Goal: Navigation & Orientation: Find specific page/section

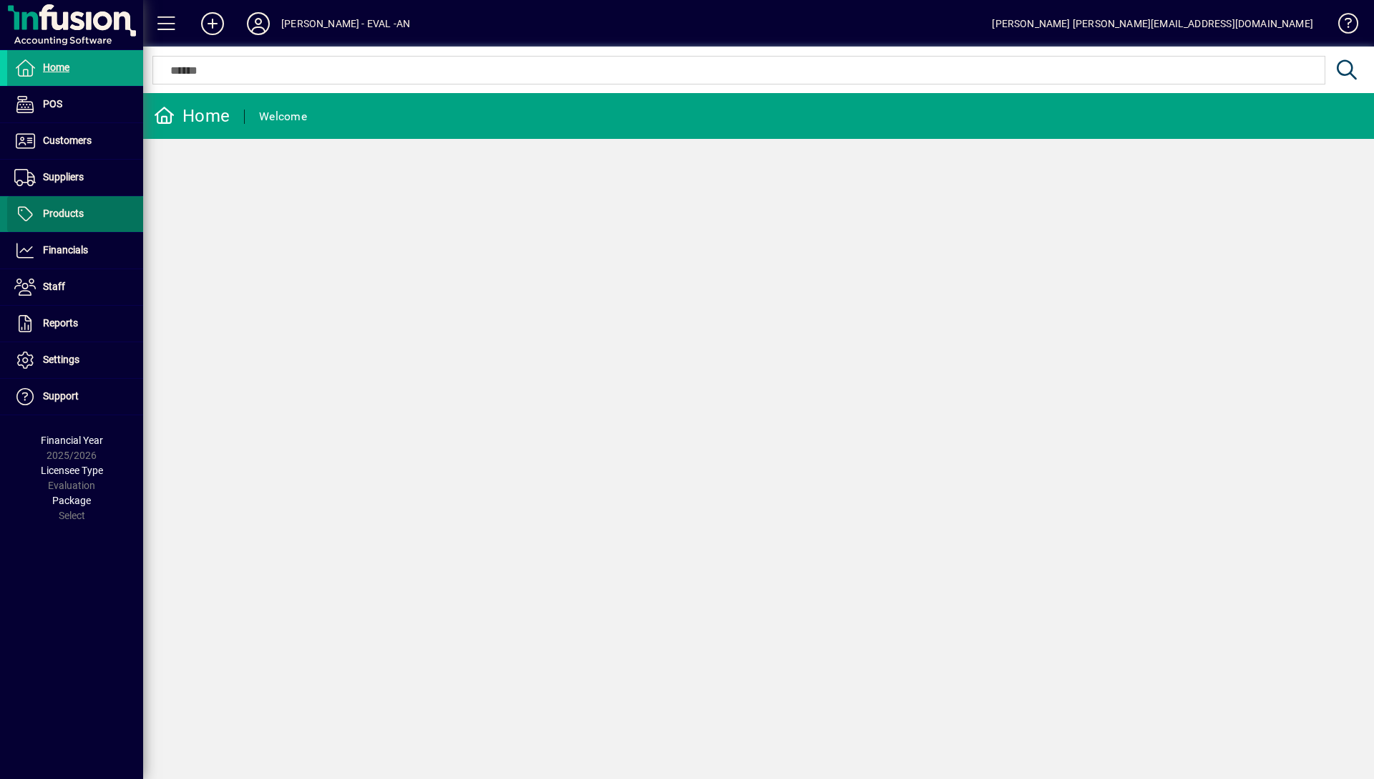
click at [92, 213] on span at bounding box center [75, 214] width 136 height 34
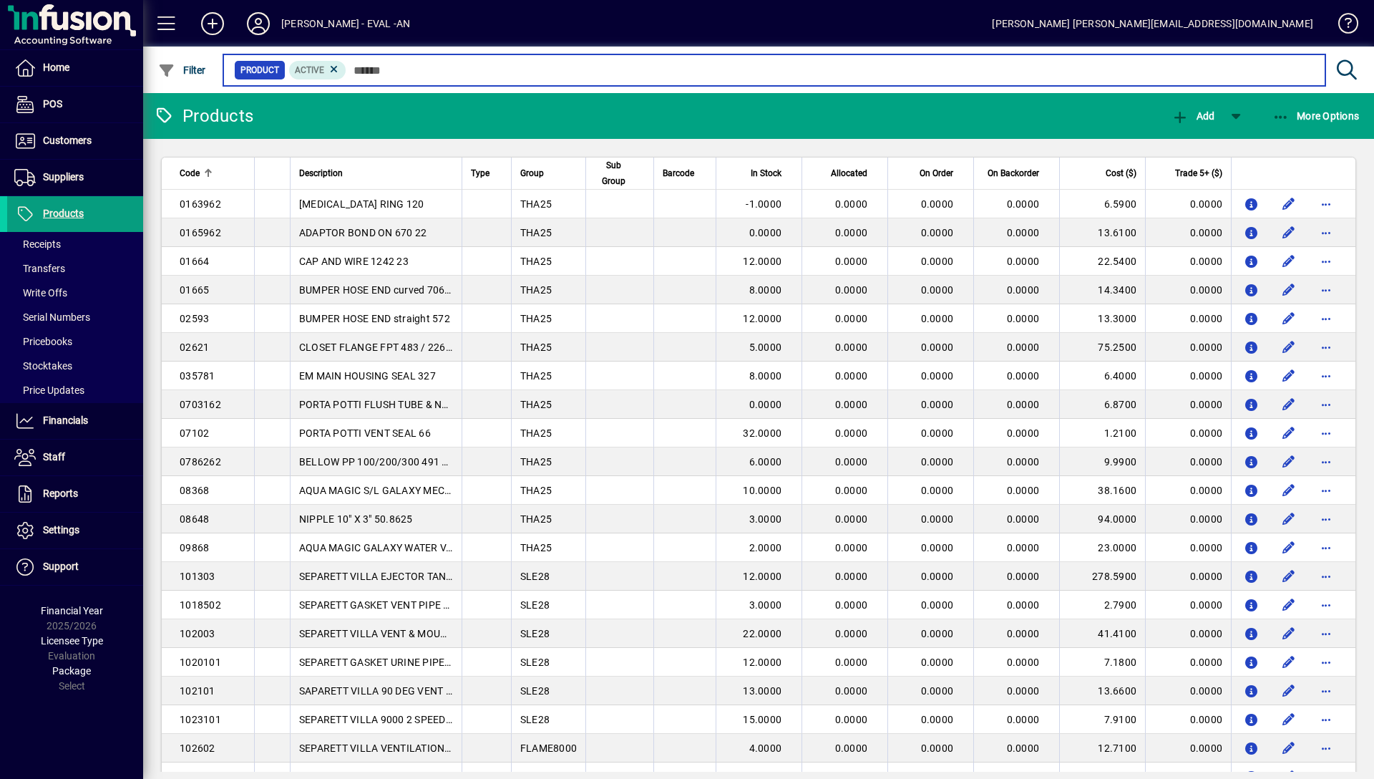
click at [471, 70] on input "text" at bounding box center [829, 70] width 967 height 20
paste input "**********"
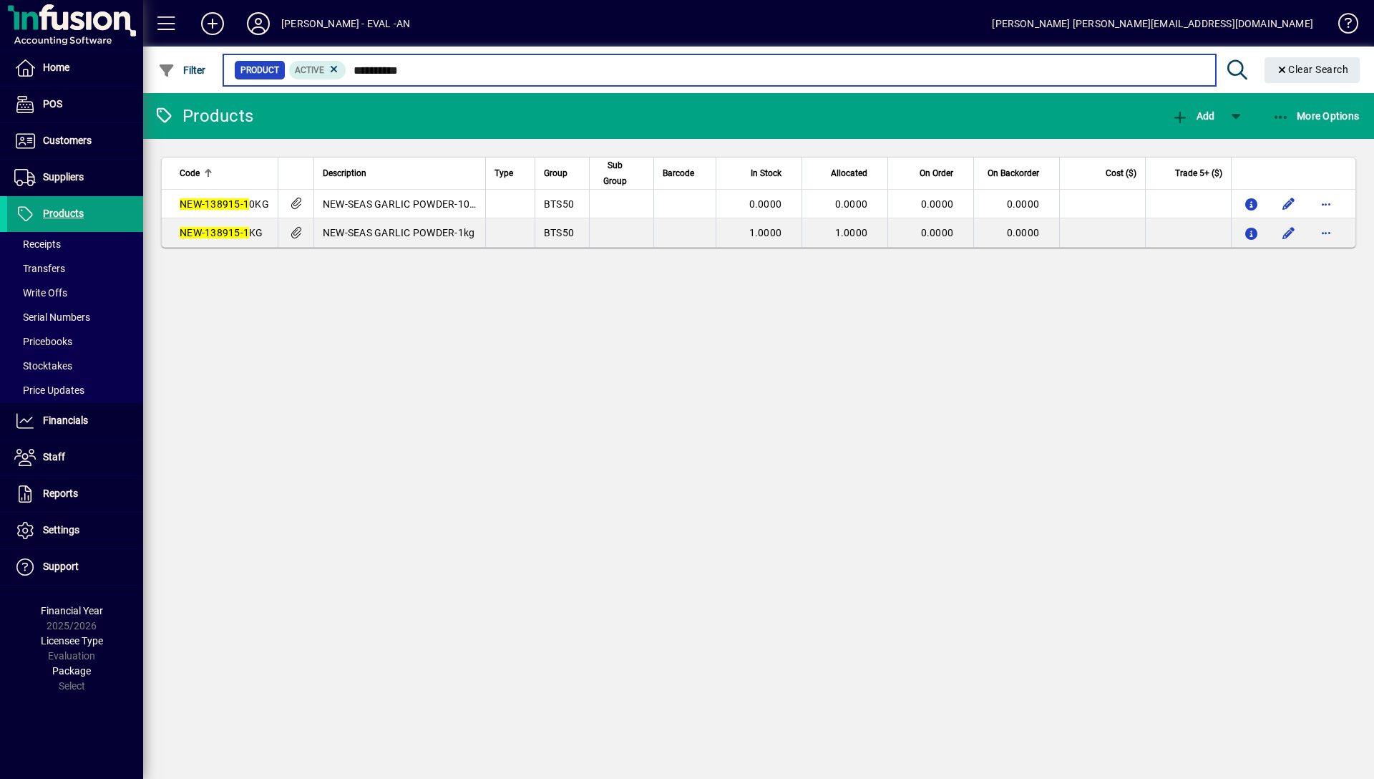
type input "**********"
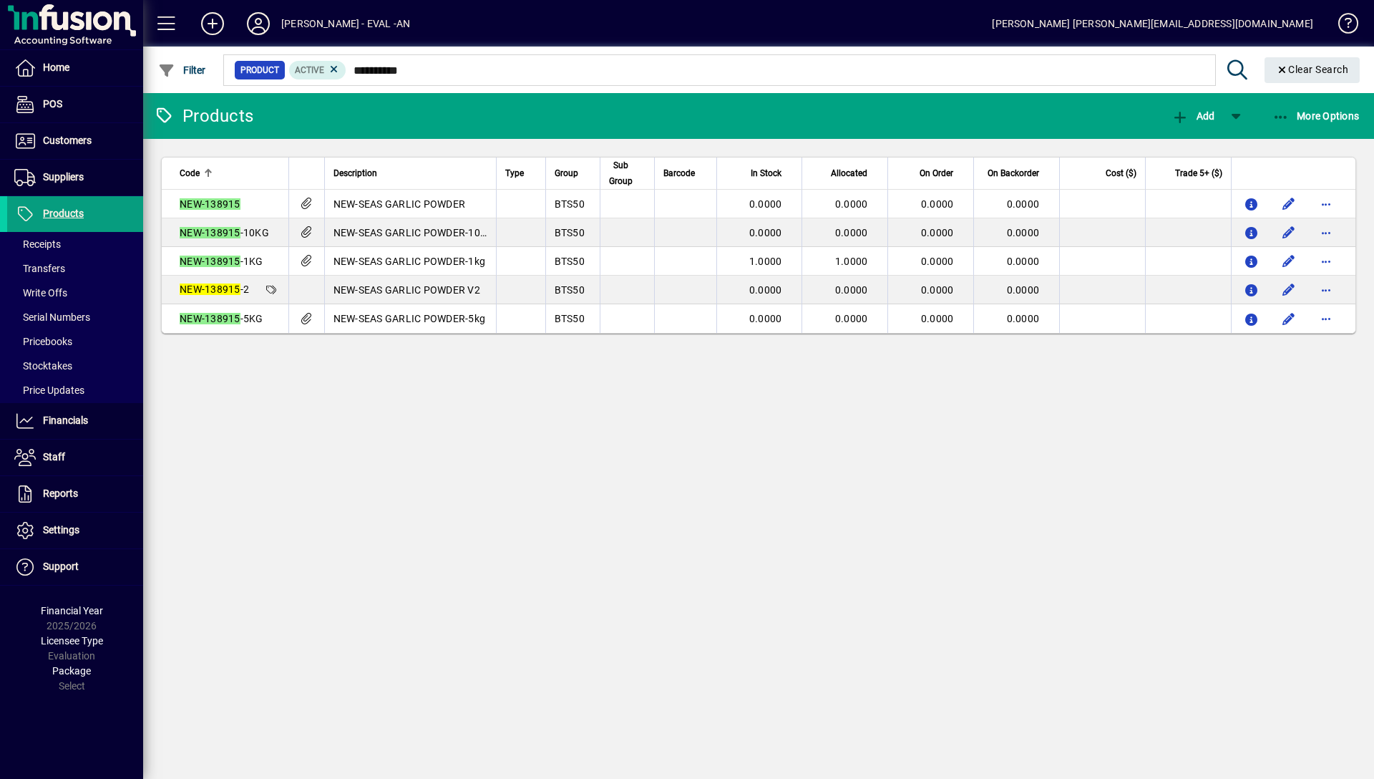
click at [394, 444] on div "Products Add More Options Code Description Type Group Sub Group Barcode In Stoc…" at bounding box center [758, 436] width 1231 height 686
click at [688, 507] on div "Products Add More Options Code Description Type Group Sub Group Barcode In Stoc…" at bounding box center [758, 436] width 1231 height 686
click at [104, 497] on span at bounding box center [75, 494] width 136 height 34
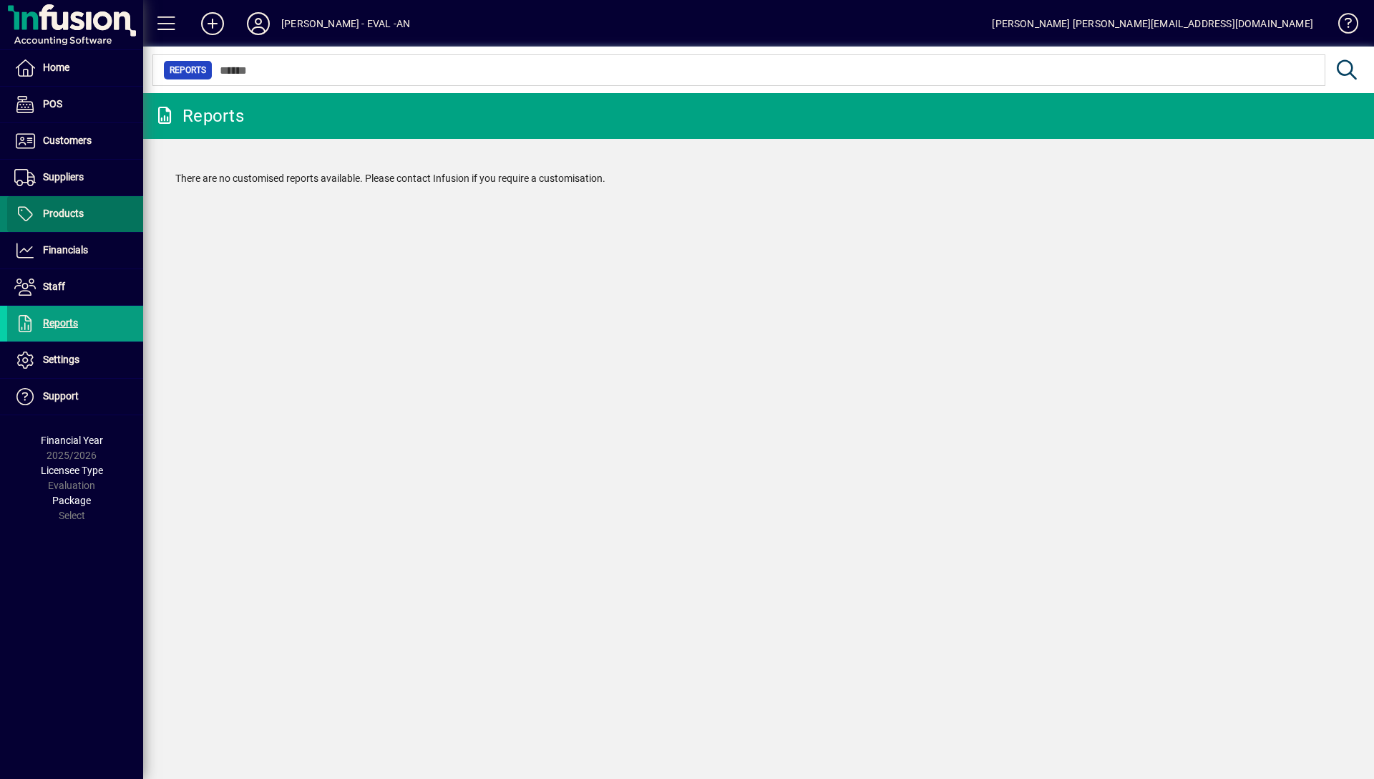
click at [99, 213] on span at bounding box center [75, 214] width 136 height 34
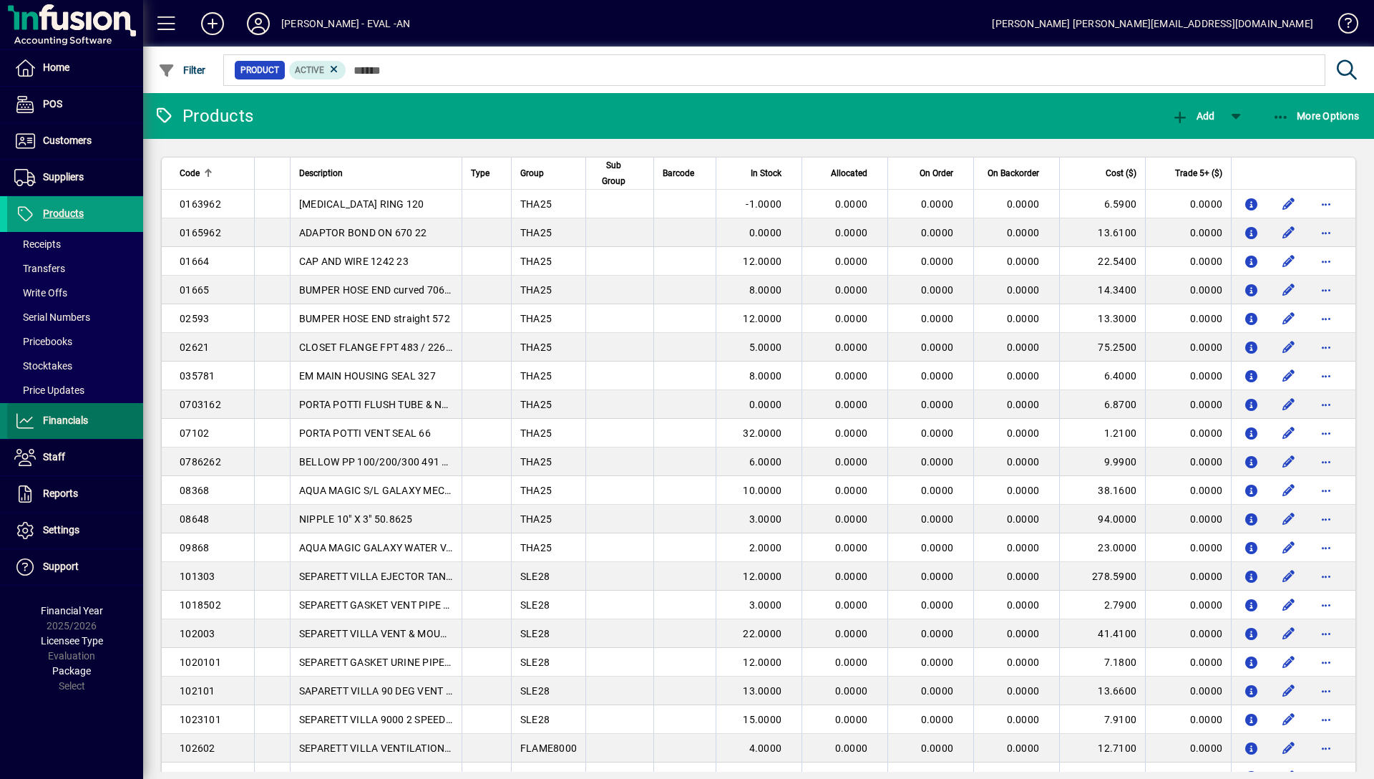
click at [91, 434] on span at bounding box center [75, 421] width 136 height 34
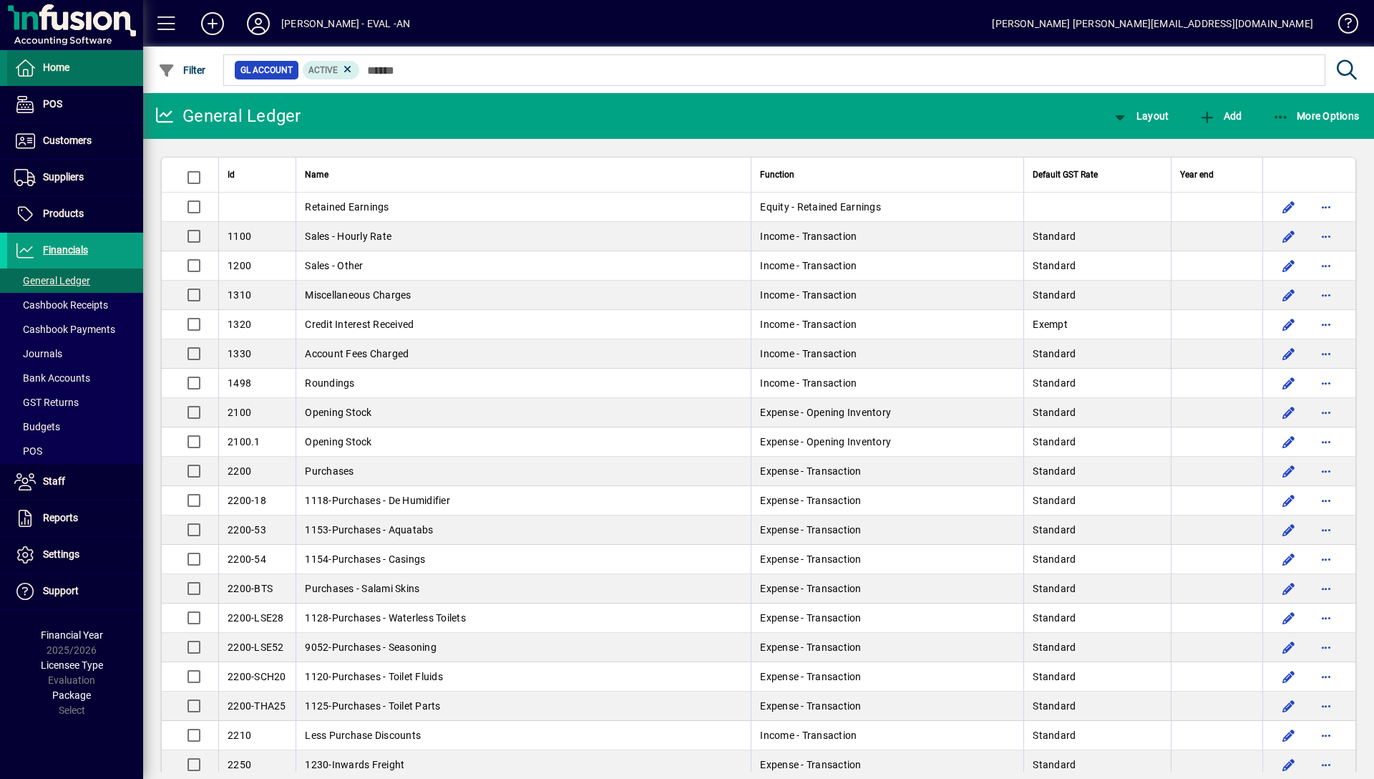
click at [93, 74] on span at bounding box center [75, 68] width 136 height 34
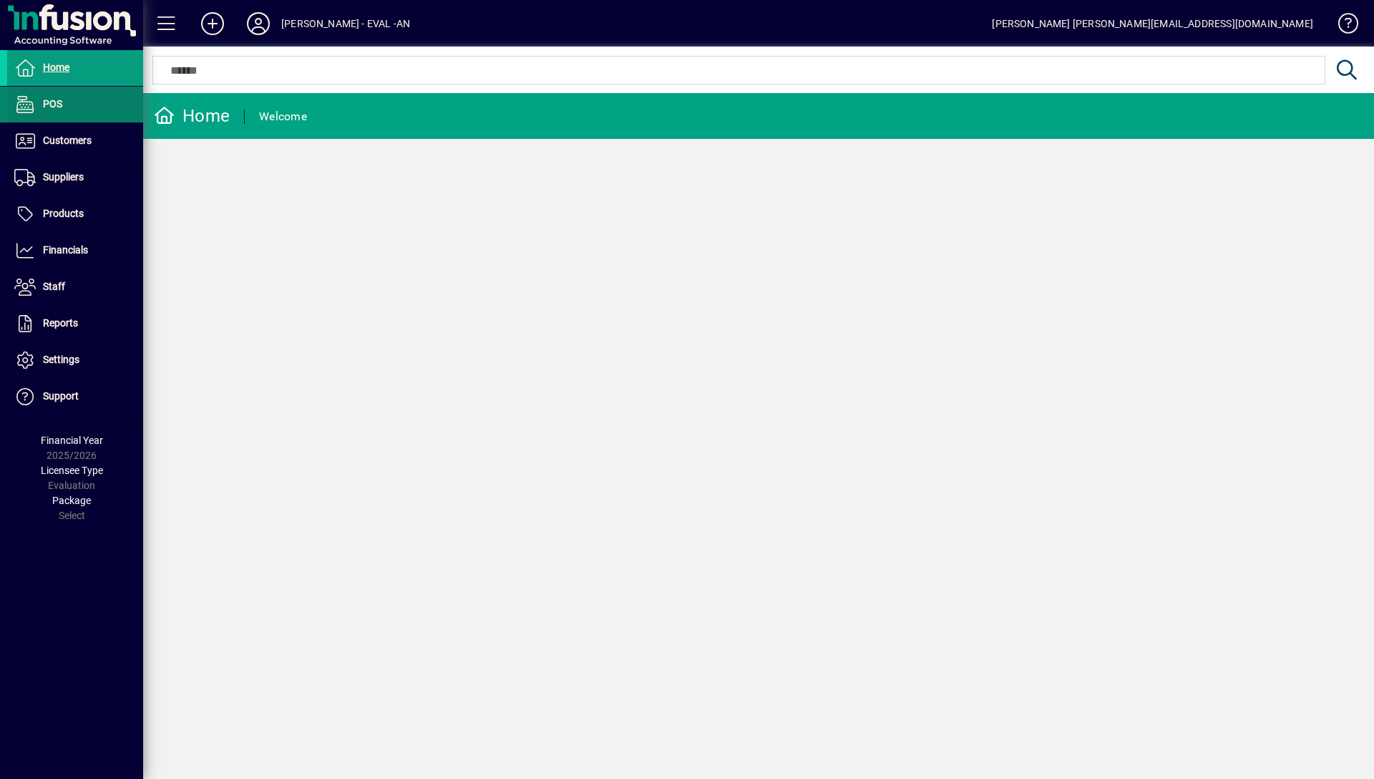
click at [87, 96] on span at bounding box center [75, 104] width 136 height 34
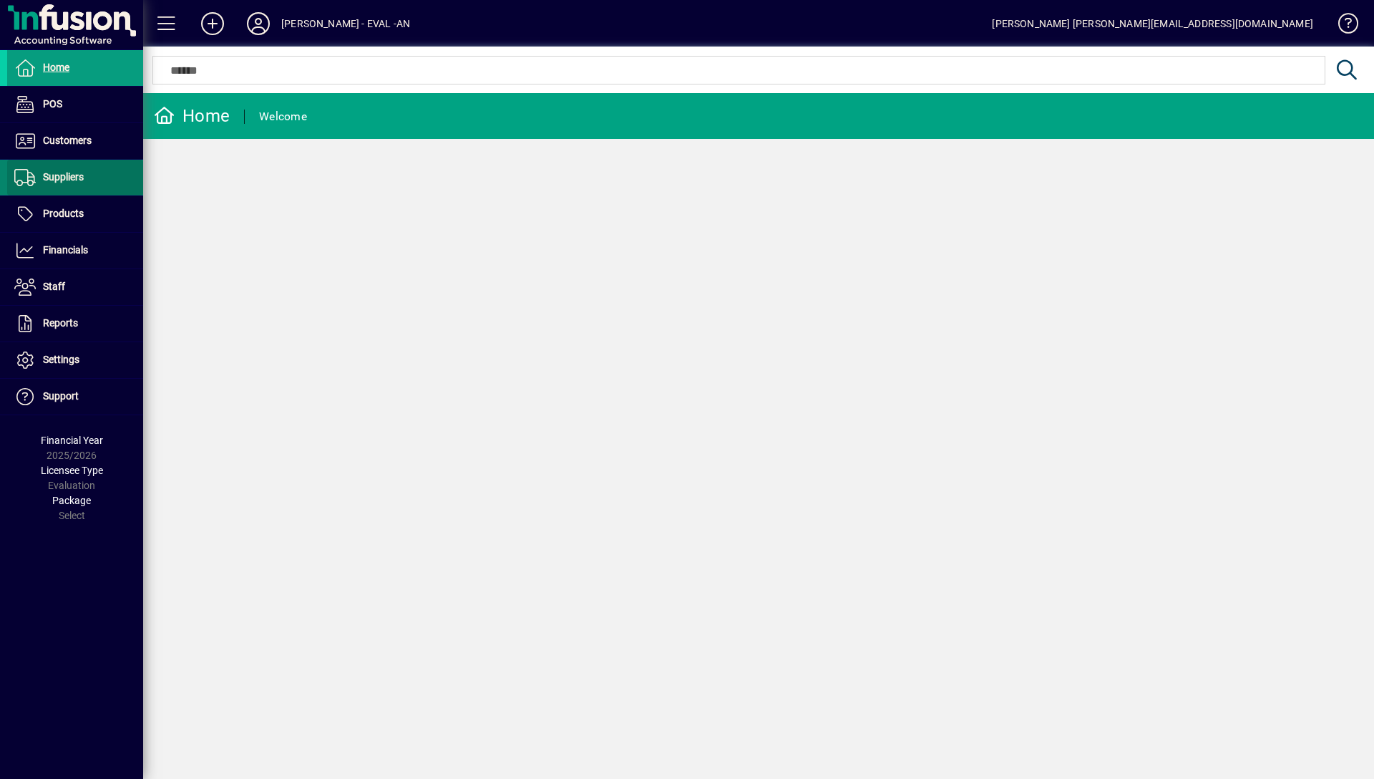
click at [68, 162] on span at bounding box center [75, 177] width 136 height 34
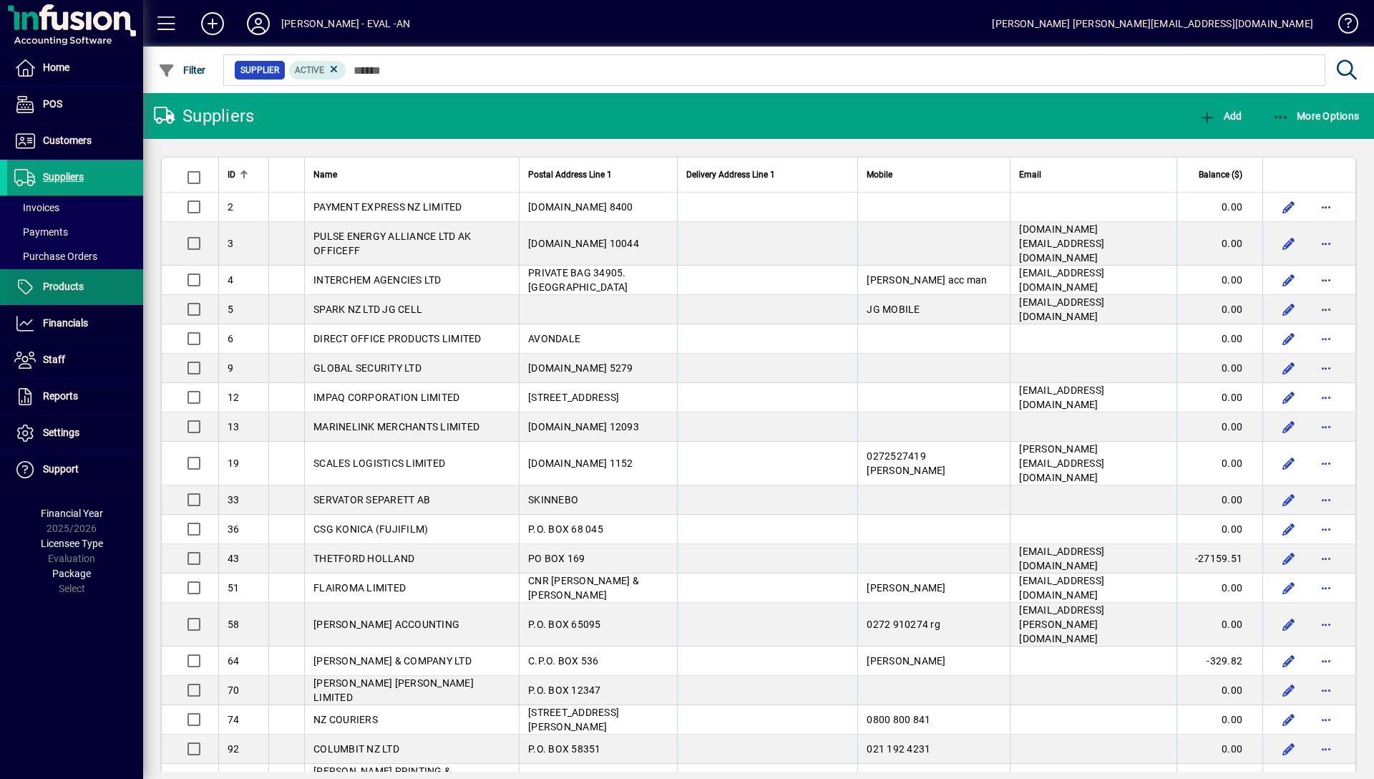
click at [92, 296] on span at bounding box center [75, 287] width 136 height 34
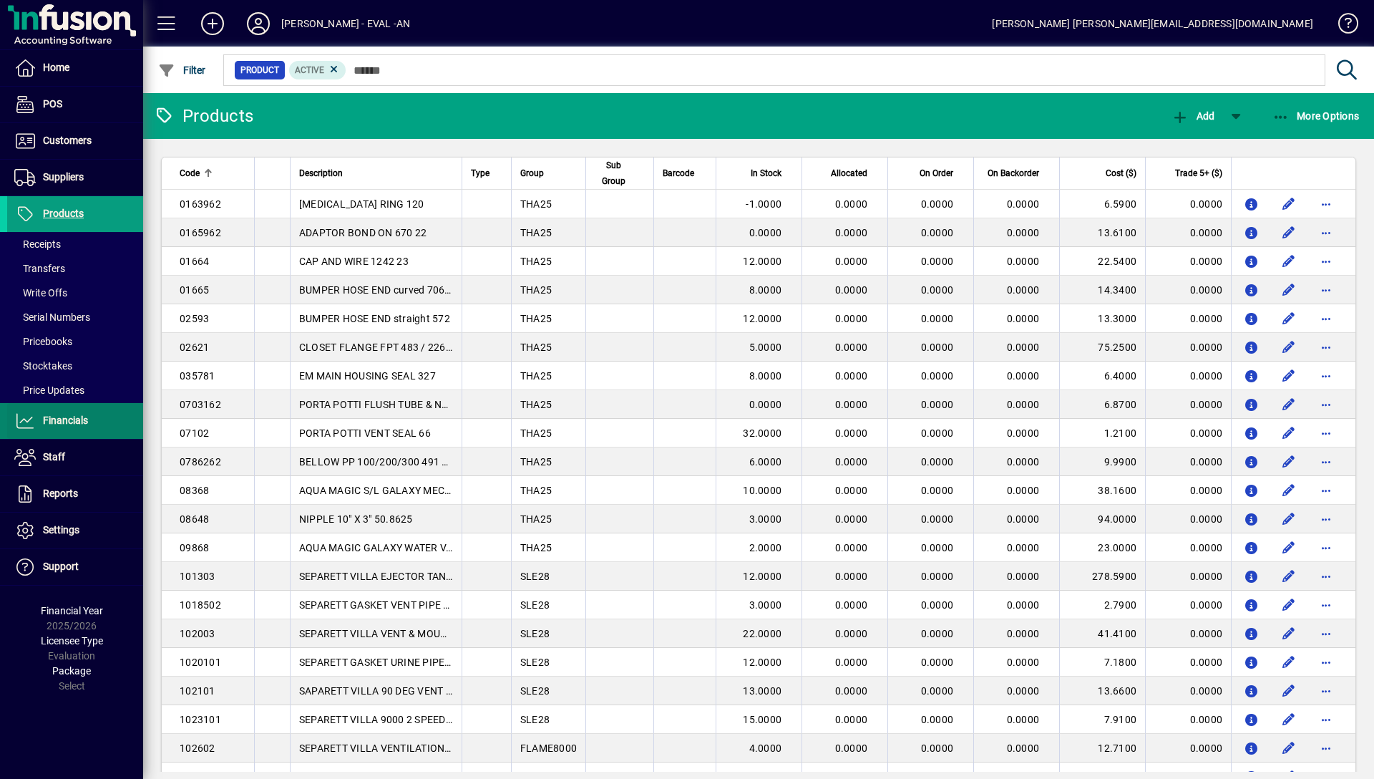
click at [91, 421] on span at bounding box center [75, 421] width 136 height 34
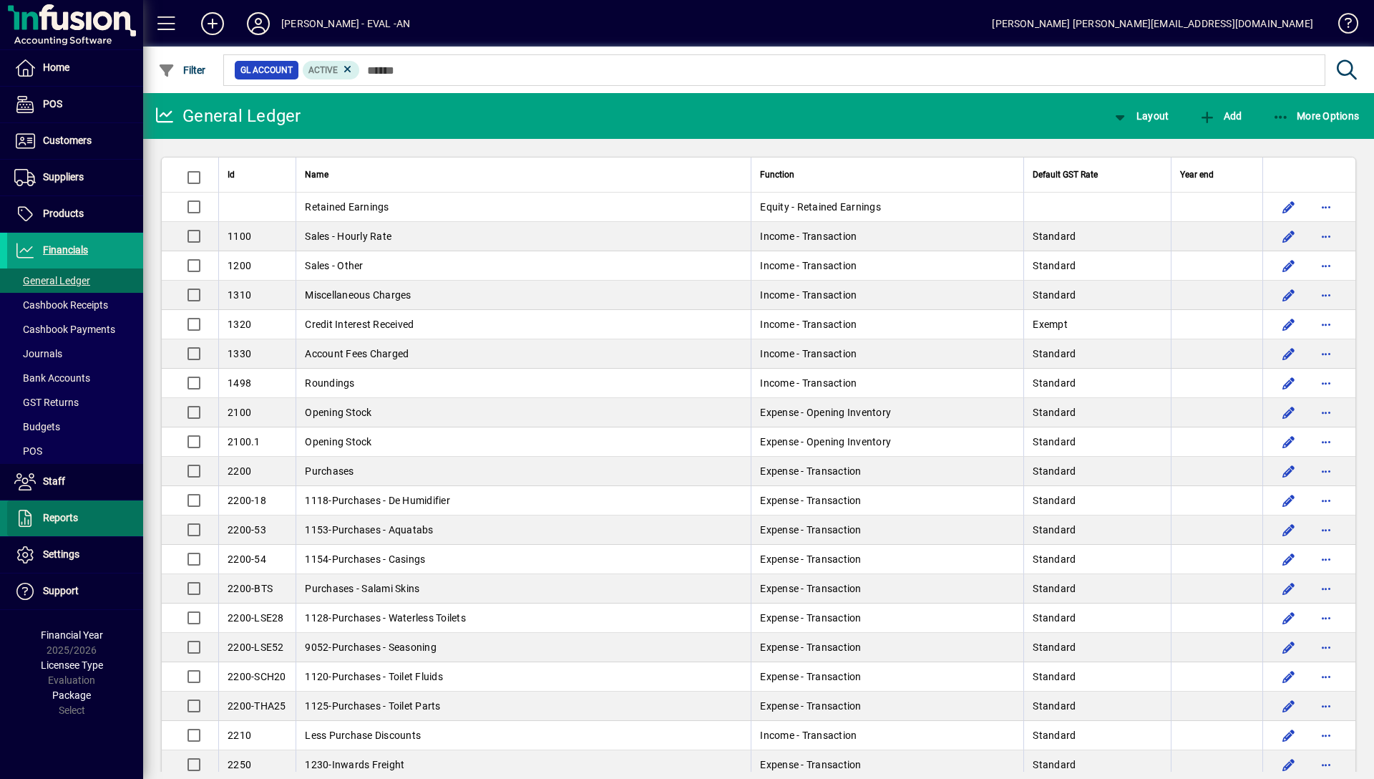
click at [86, 519] on span at bounding box center [75, 518] width 136 height 34
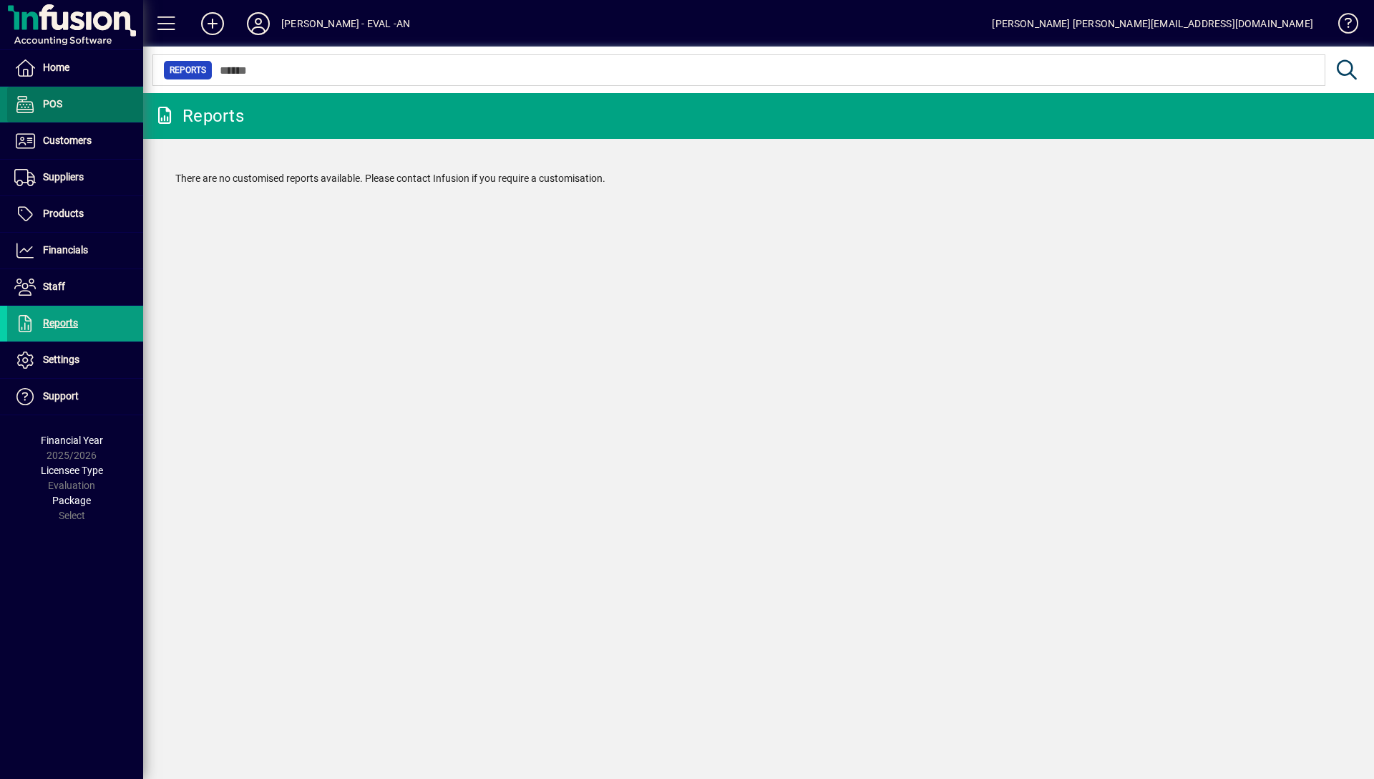
click at [99, 103] on span at bounding box center [75, 104] width 136 height 34
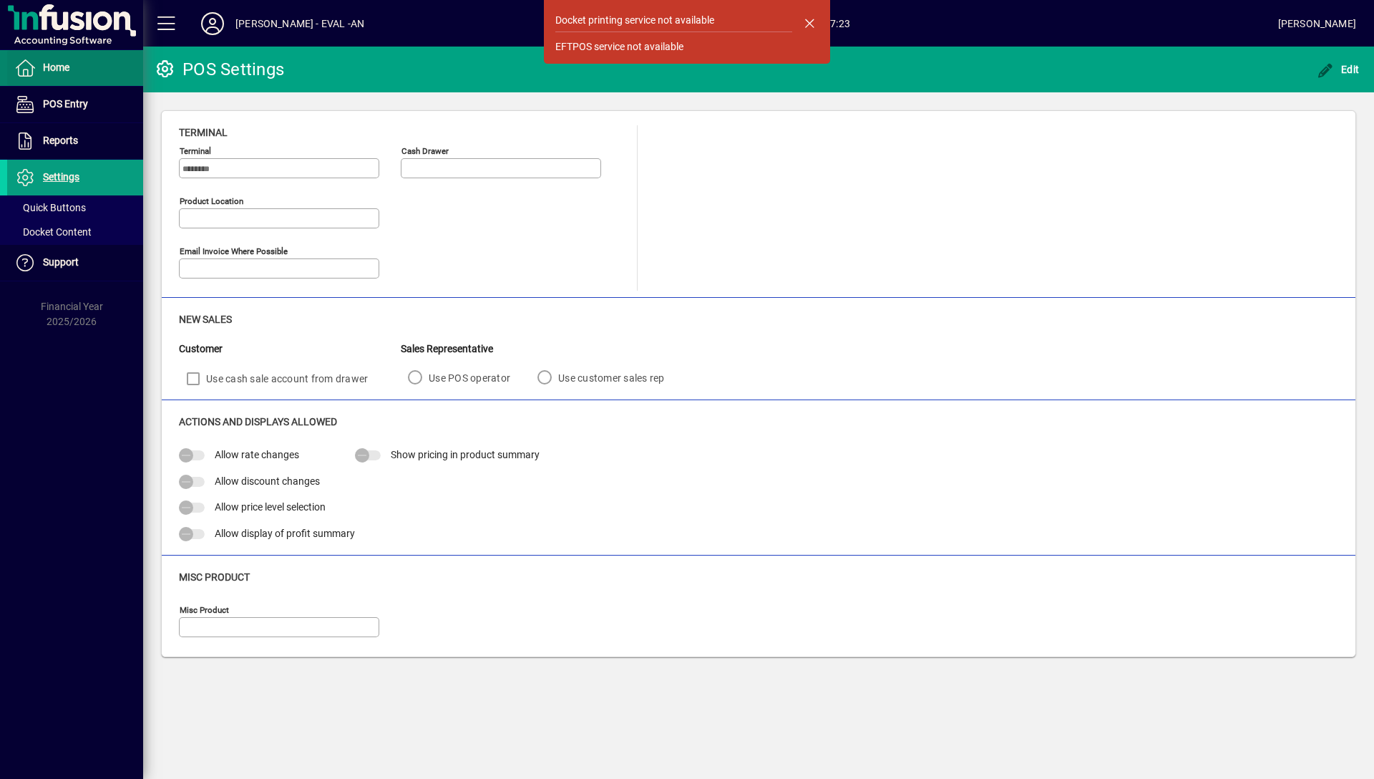
type input "**********"
click at [85, 74] on span at bounding box center [75, 68] width 136 height 34
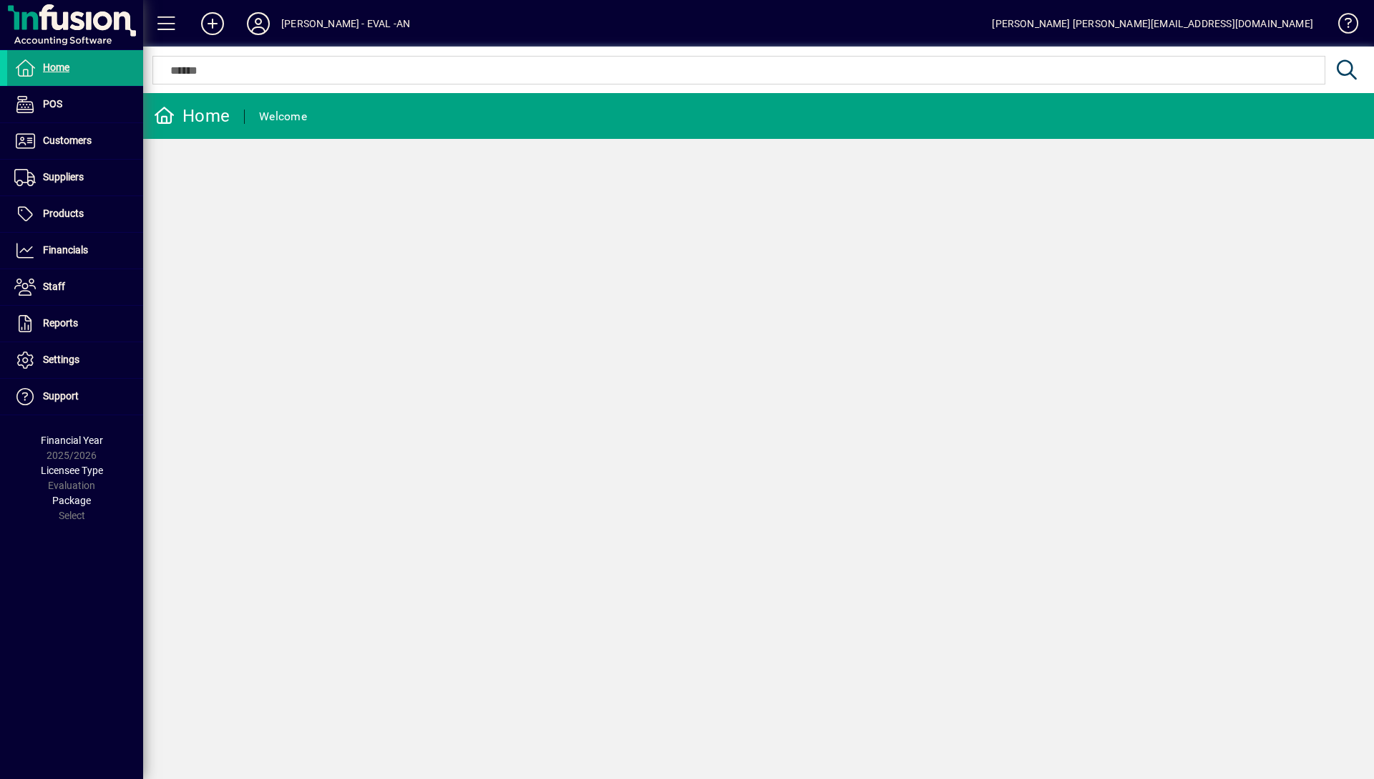
click at [525, 444] on div "Home Welcome" at bounding box center [758, 436] width 1231 height 686
